Goal: Use online tool/utility: Utilize a website feature to perform a specific function

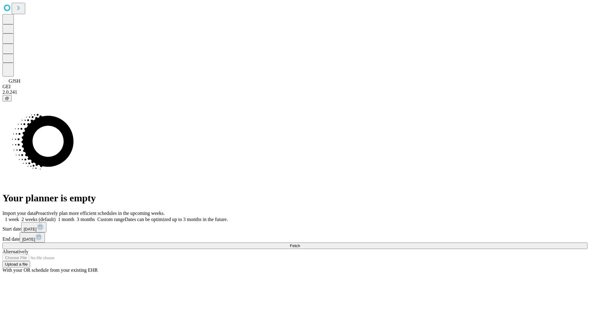
click at [74, 216] on label "1 month" at bounding box center [65, 218] width 19 height 5
click at [300, 243] on span "Fetch" at bounding box center [295, 245] width 10 height 5
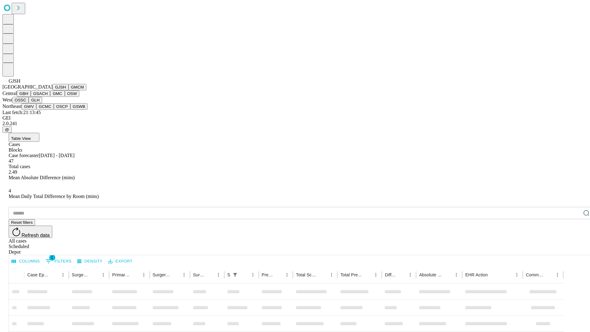
click at [68, 90] on button "GMCM" at bounding box center [77, 87] width 18 height 6
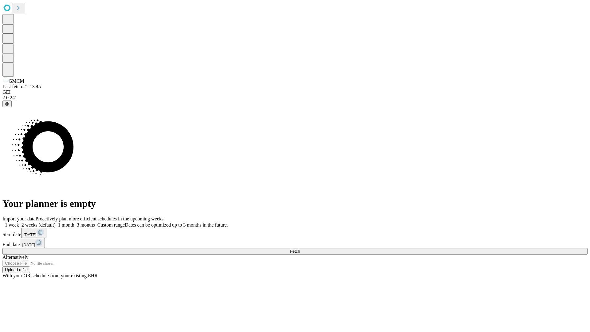
click at [74, 222] on label "1 month" at bounding box center [65, 224] width 19 height 5
click at [300, 249] on span "Fetch" at bounding box center [295, 251] width 10 height 5
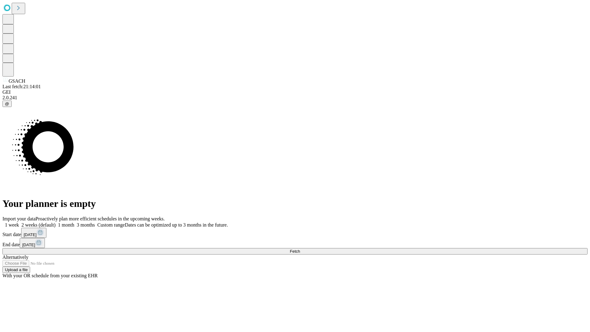
click at [74, 222] on label "1 month" at bounding box center [65, 224] width 19 height 5
click at [300, 249] on span "Fetch" at bounding box center [295, 251] width 10 height 5
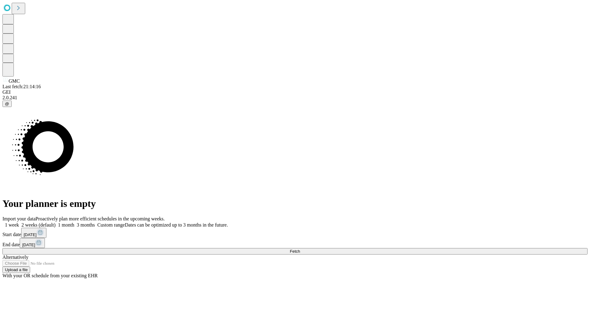
click at [74, 222] on label "1 month" at bounding box center [65, 224] width 19 height 5
click at [300, 249] on span "Fetch" at bounding box center [295, 251] width 10 height 5
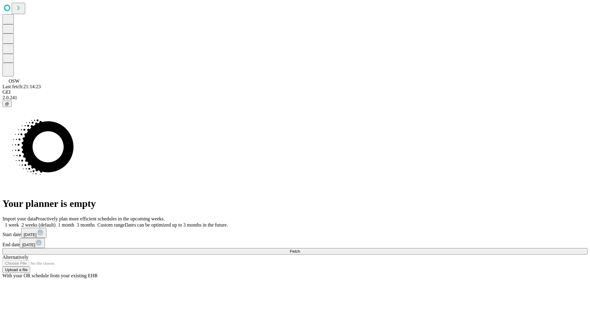
click at [74, 222] on label "1 month" at bounding box center [65, 224] width 19 height 5
click at [300, 249] on span "Fetch" at bounding box center [295, 251] width 10 height 5
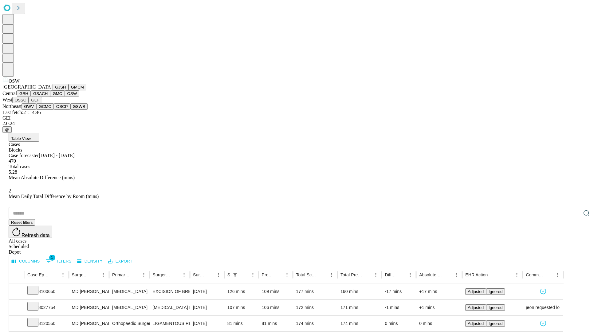
click at [29, 103] on button "OSSC" at bounding box center [20, 100] width 17 height 6
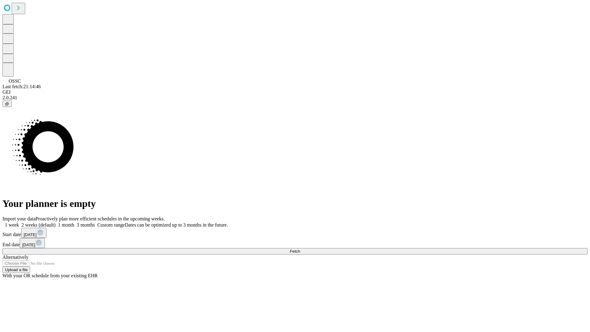
click at [300, 249] on span "Fetch" at bounding box center [295, 251] width 10 height 5
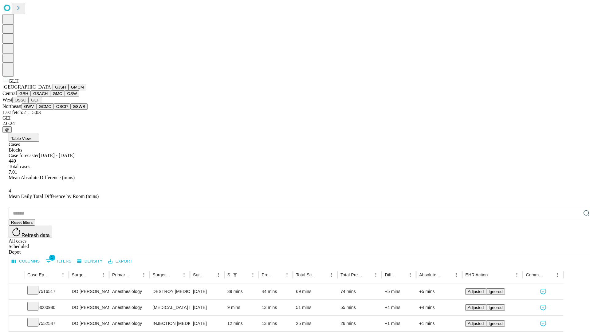
click at [36, 110] on button "GWV" at bounding box center [28, 106] width 15 height 6
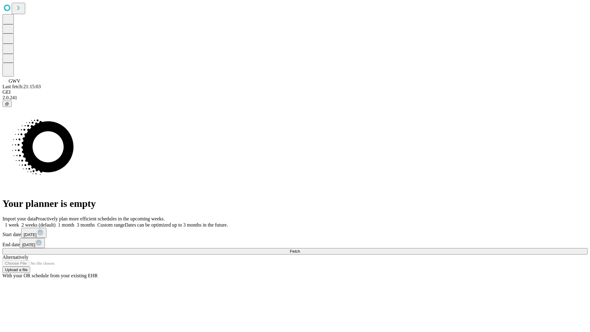
click at [300, 249] on span "Fetch" at bounding box center [295, 251] width 10 height 5
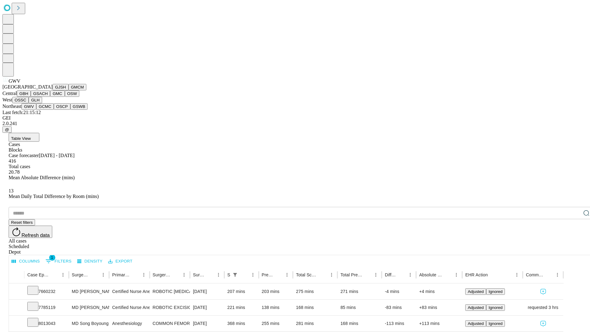
click at [48, 110] on button "GCMC" at bounding box center [45, 106] width 18 height 6
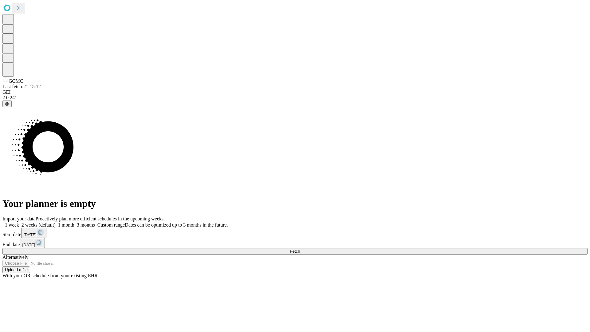
click at [300, 249] on span "Fetch" at bounding box center [295, 251] width 10 height 5
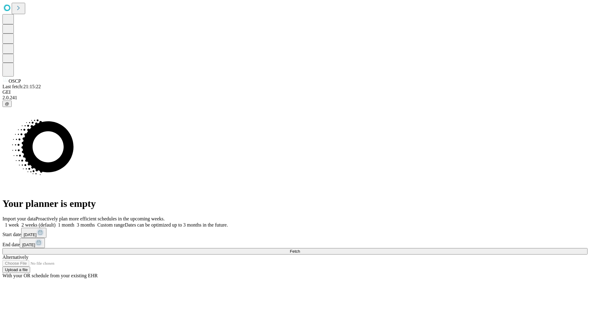
click at [74, 222] on label "1 month" at bounding box center [65, 224] width 19 height 5
click at [300, 249] on span "Fetch" at bounding box center [295, 251] width 10 height 5
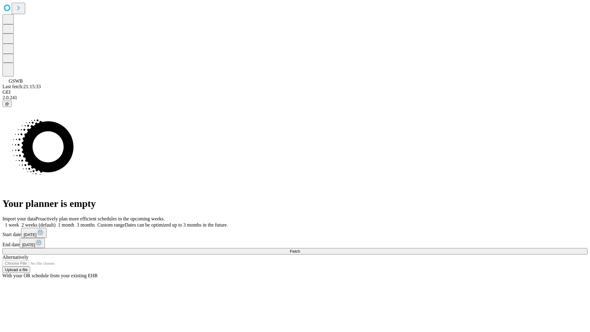
click at [74, 222] on label "1 month" at bounding box center [65, 224] width 19 height 5
click at [300, 249] on span "Fetch" at bounding box center [295, 251] width 10 height 5
